Goal: Task Accomplishment & Management: Manage account settings

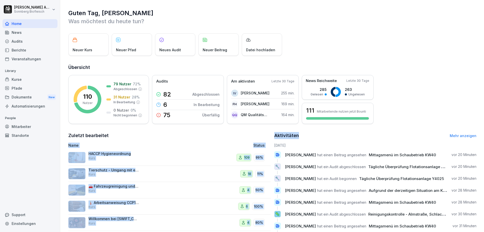
drag, startPoint x: 301, startPoint y: 136, endPoint x: 283, endPoint y: 134, distance: 18.0
click at [269, 134] on div "Zuletzt bearbeitet Name Status HACCP Hygieneordnung Kurs 109 99% Tierschutz - U…" at bounding box center [272, 189] width 409 height 115
click at [323, 139] on div "Aktivitäten Mehr anzeigen" at bounding box center [376, 135] width 203 height 7
drag, startPoint x: 304, startPoint y: 135, endPoint x: 270, endPoint y: 134, distance: 33.3
click at [270, 134] on div "Zuletzt bearbeitet Name Status HACCP Hygieneordnung Kurs 109 99% Tierschutz - U…" at bounding box center [272, 189] width 409 height 115
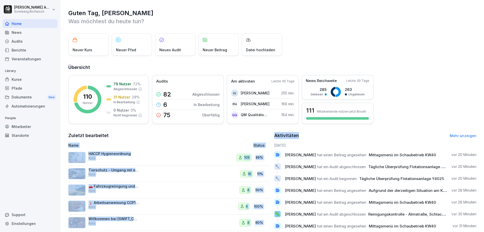
click at [314, 138] on div "Aktivitäten Mehr anzeigen" at bounding box center [376, 135] width 203 height 7
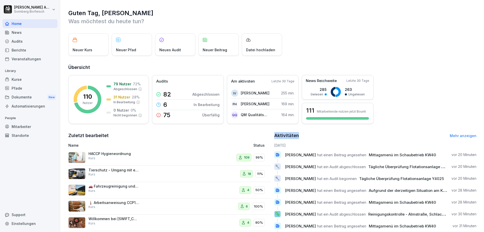
drag, startPoint x: 297, startPoint y: 134, endPoint x: 274, endPoint y: 133, distance: 23.5
click at [275, 133] on div "Aktivitäten Mehr anzeigen" at bounding box center [376, 135] width 203 height 7
click at [302, 137] on div "Aktivitäten Mehr anzeigen" at bounding box center [376, 135] width 203 height 7
drag, startPoint x: 300, startPoint y: 136, endPoint x: 273, endPoint y: 135, distance: 26.7
click at [275, 135] on div "Aktivitäten Mehr anzeigen" at bounding box center [376, 135] width 203 height 7
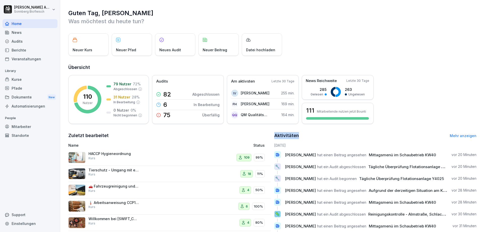
click at [302, 136] on div "Aktivitäten Mehr anzeigen" at bounding box center [376, 135] width 203 height 7
